Goal: Transaction & Acquisition: Purchase product/service

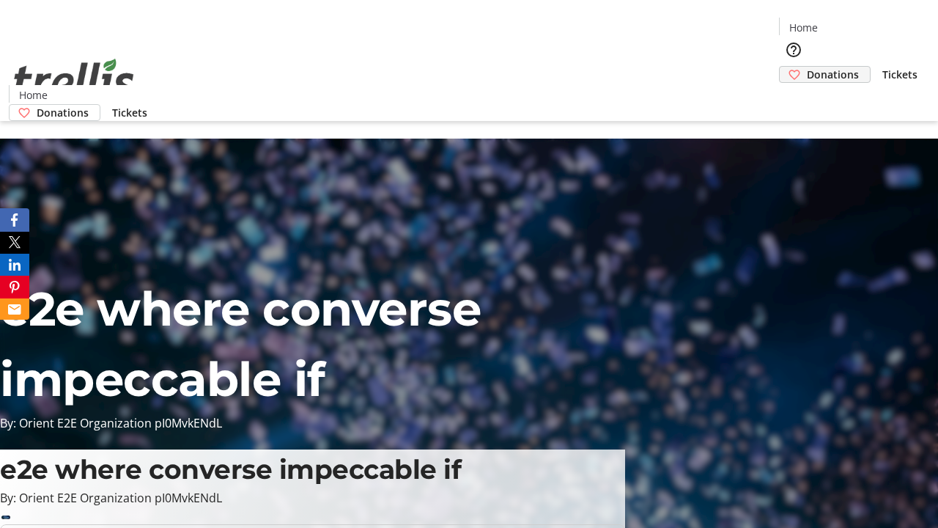
click at [807, 67] on span "Donations" at bounding box center [833, 74] width 52 height 15
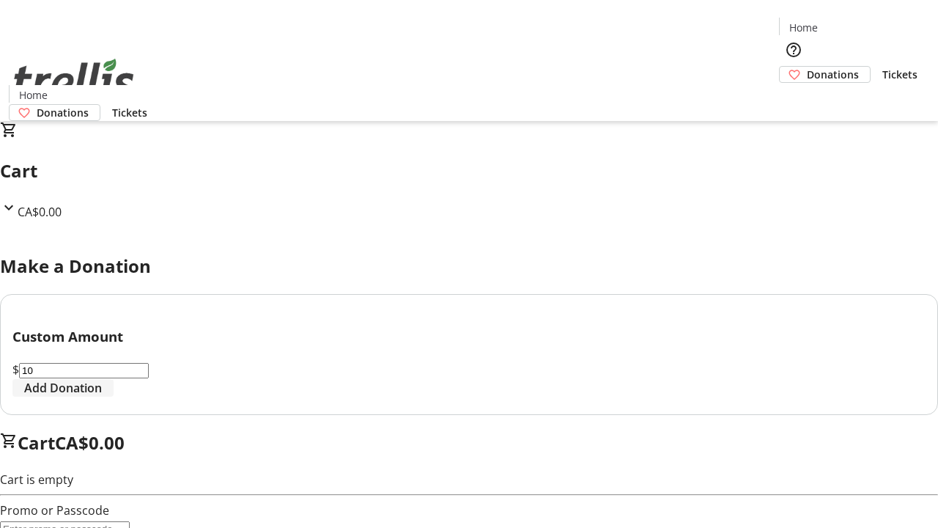
click at [102, 397] on span "Add Donation" at bounding box center [63, 388] width 78 height 18
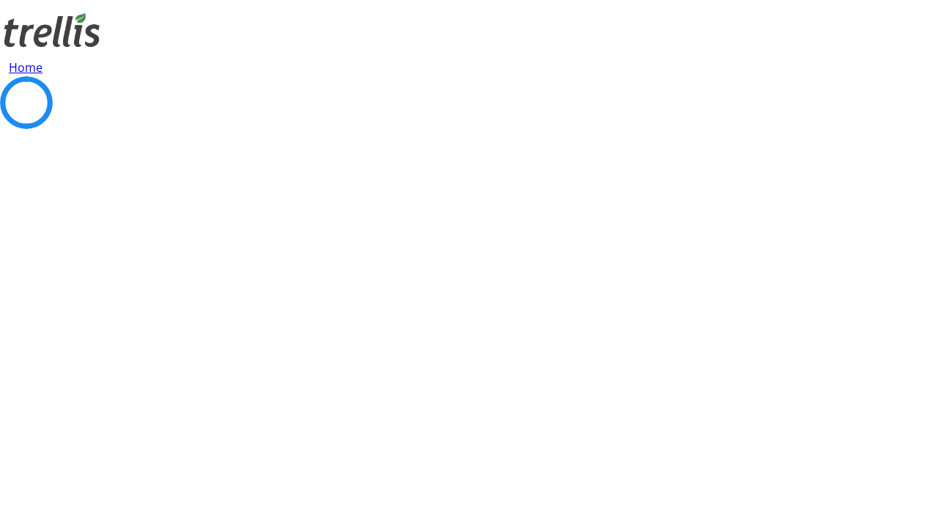
select select "CA"
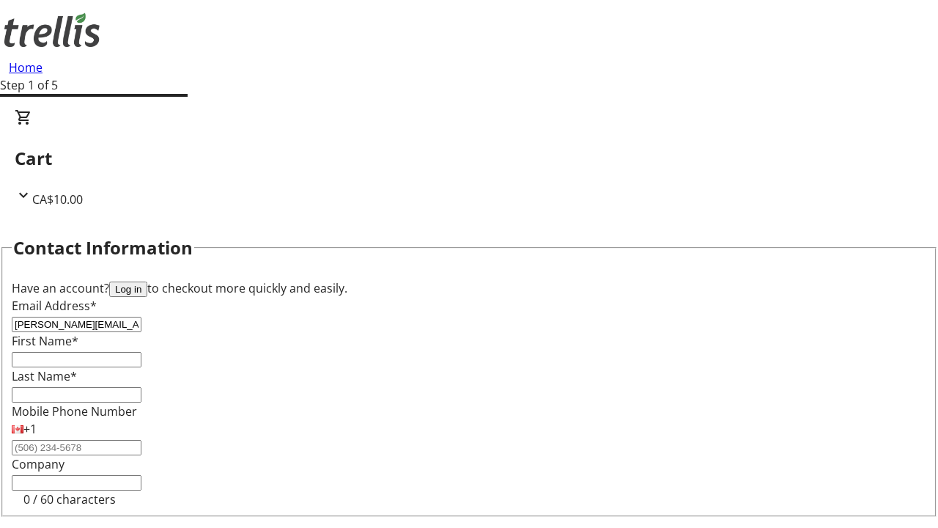
type input "[PERSON_NAME][EMAIL_ADDRESS][DOMAIN_NAME]"
type input "[PERSON_NAME]"
type input "[STREET_ADDRESS][PERSON_NAME]"
type input "Kelowna"
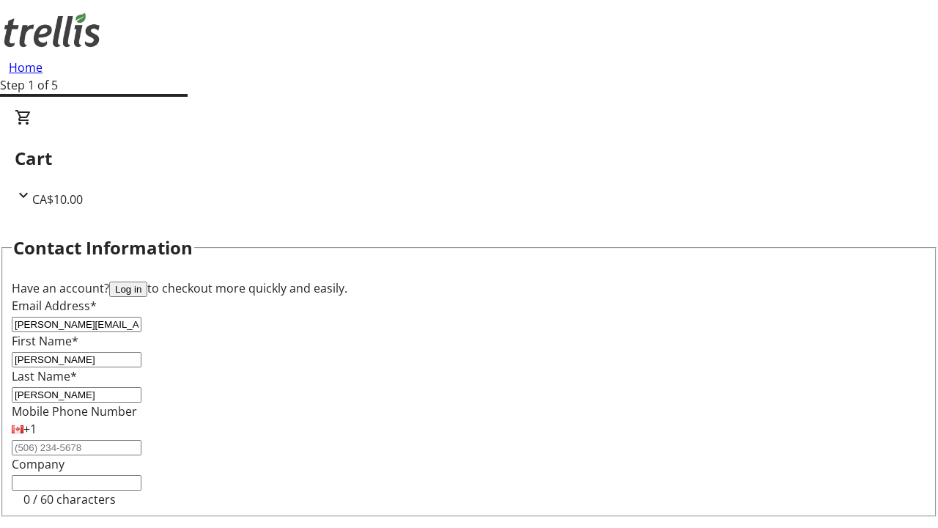
select select "BC"
type input "Kelowna"
type input "V1Y 0C2"
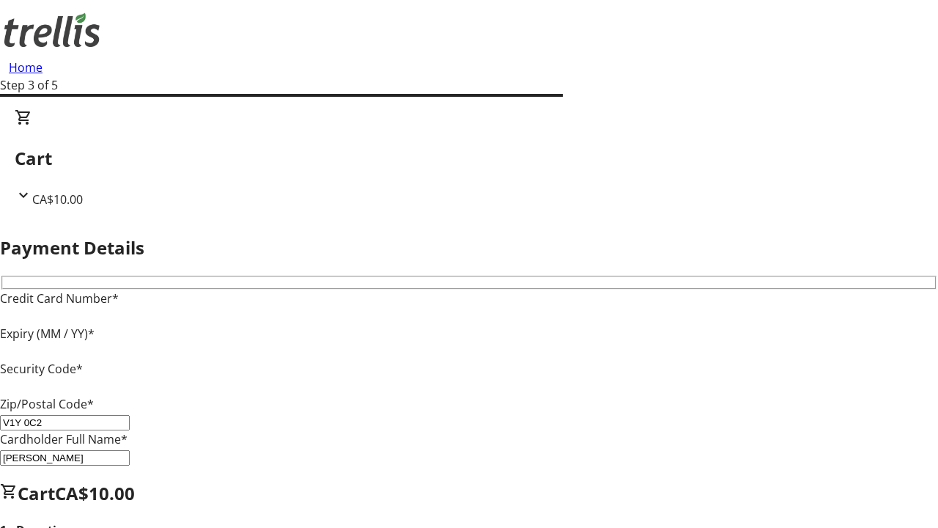
type input "V1Y 0C2"
